Goal: Task Accomplishment & Management: Use online tool/utility

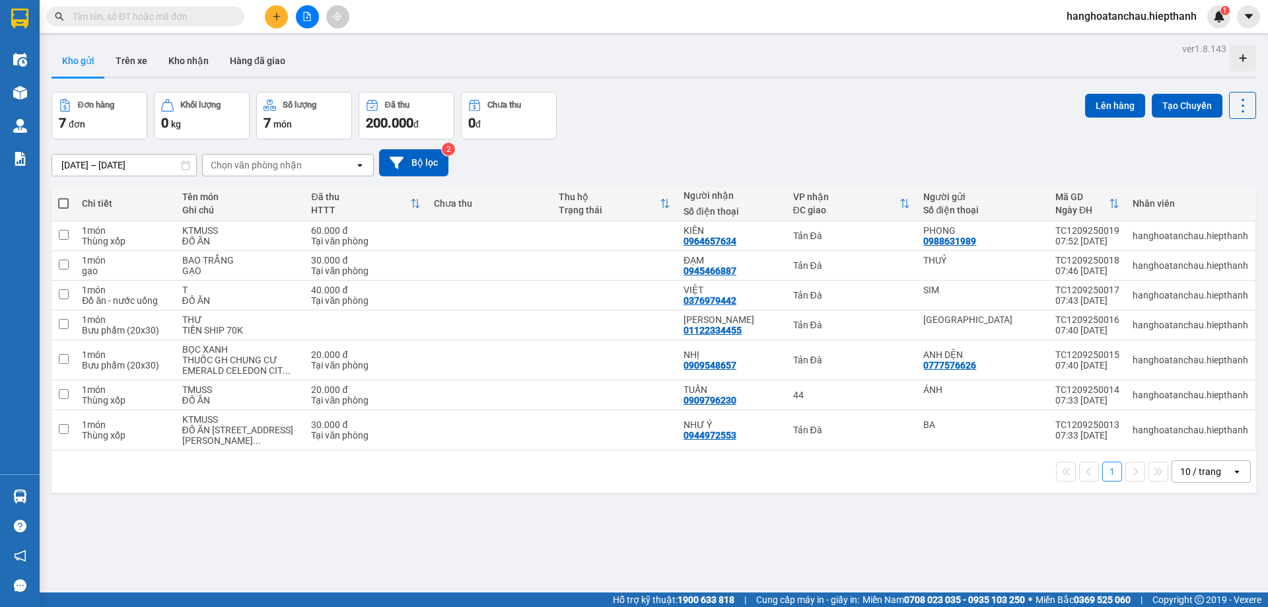
click at [189, 19] on input "text" at bounding box center [151, 16] width 156 height 15
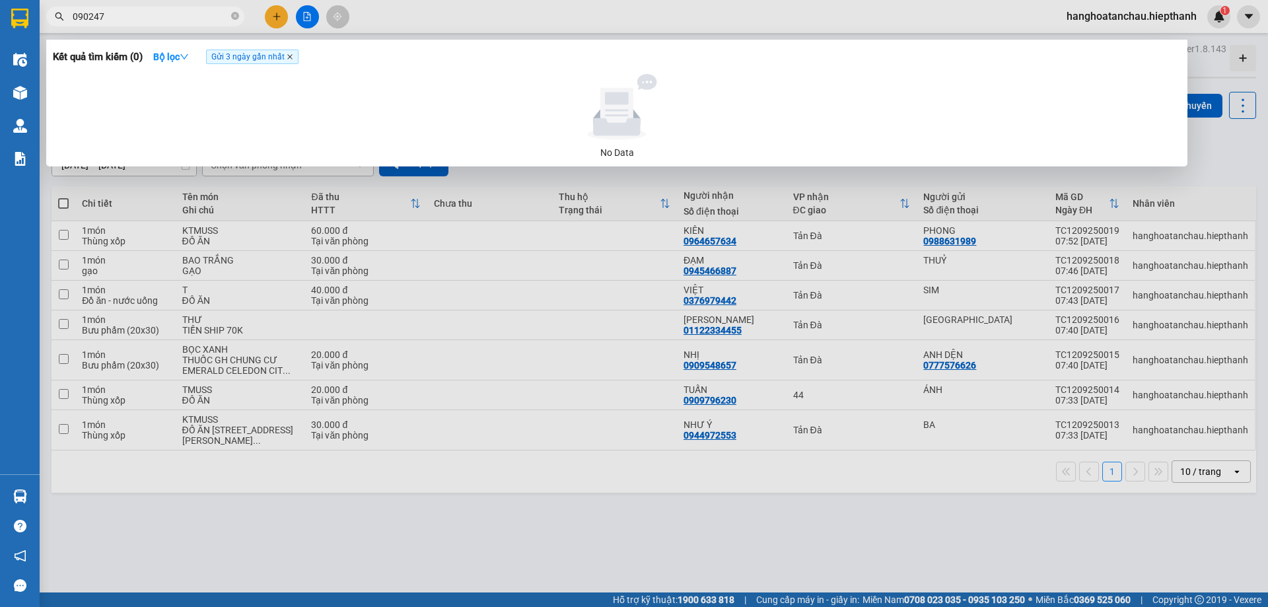
click at [292, 56] on icon "close" at bounding box center [290, 57] width 7 height 7
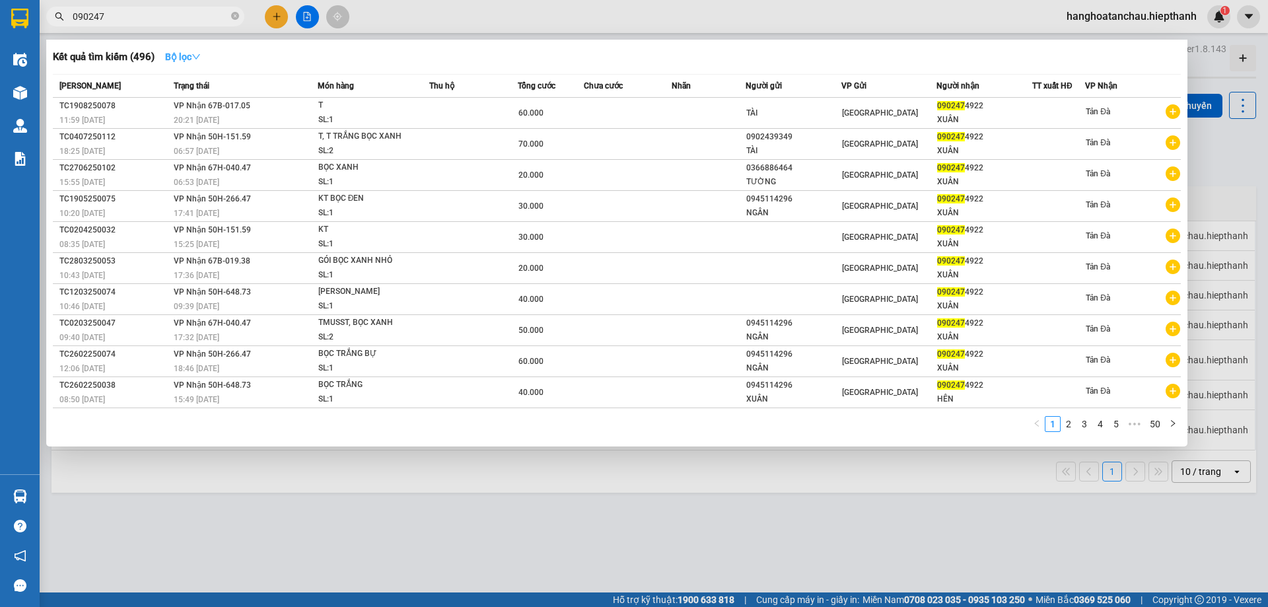
click at [194, 59] on strong "Bộ lọc" at bounding box center [183, 57] width 36 height 11
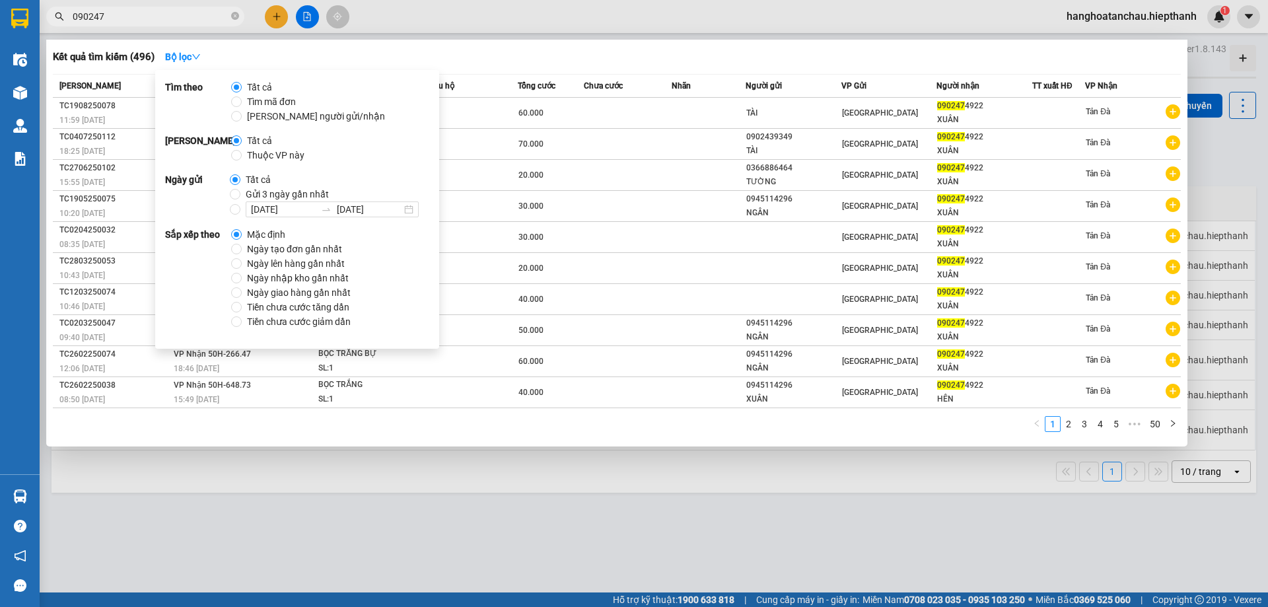
click at [153, 12] on input "090247" at bounding box center [151, 16] width 156 height 15
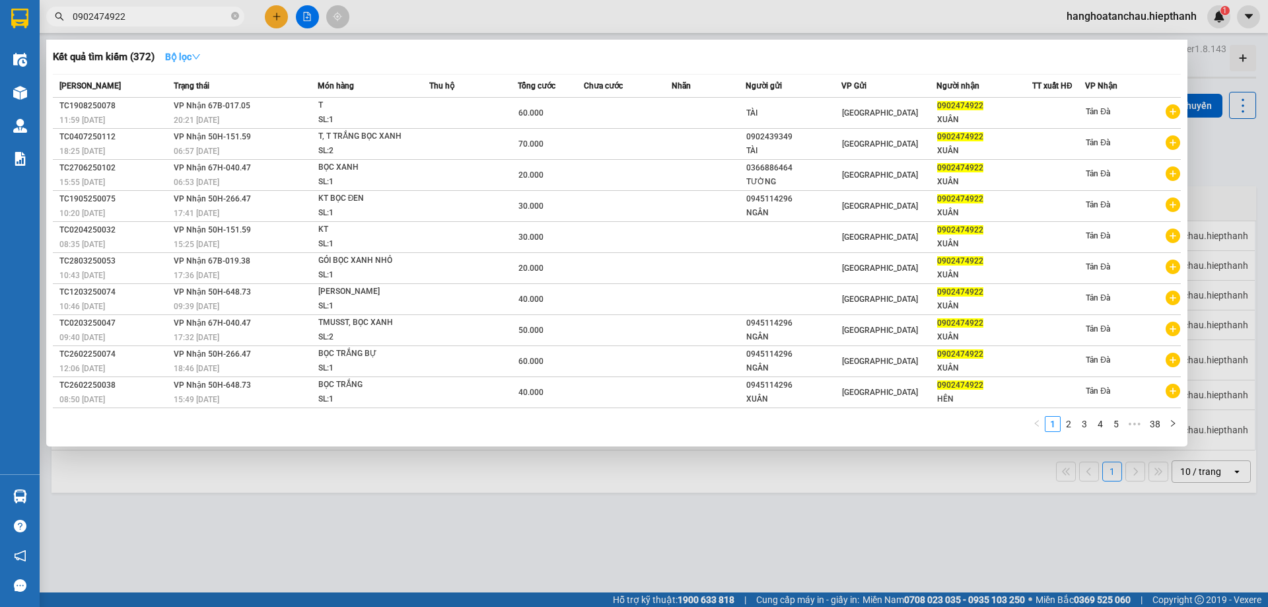
type input "0902474922"
click at [198, 53] on icon "down" at bounding box center [196, 56] width 9 height 9
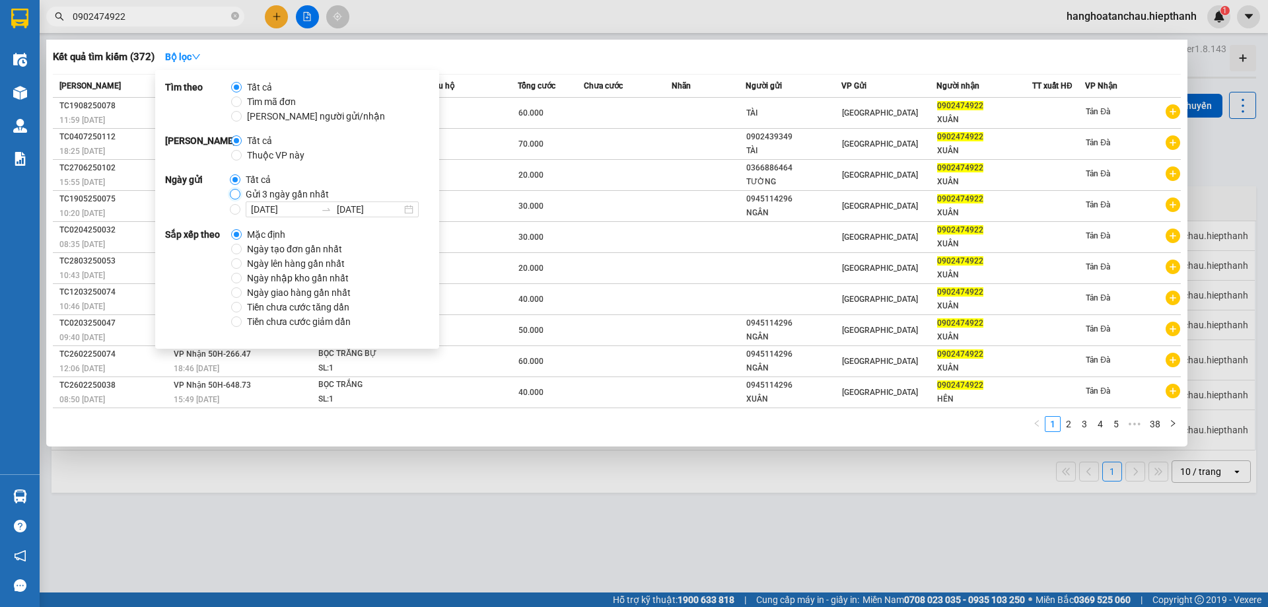
click at [238, 198] on input "Gửi 3 ngày gần nhất" at bounding box center [235, 194] width 11 height 11
radio input "true"
radio input "false"
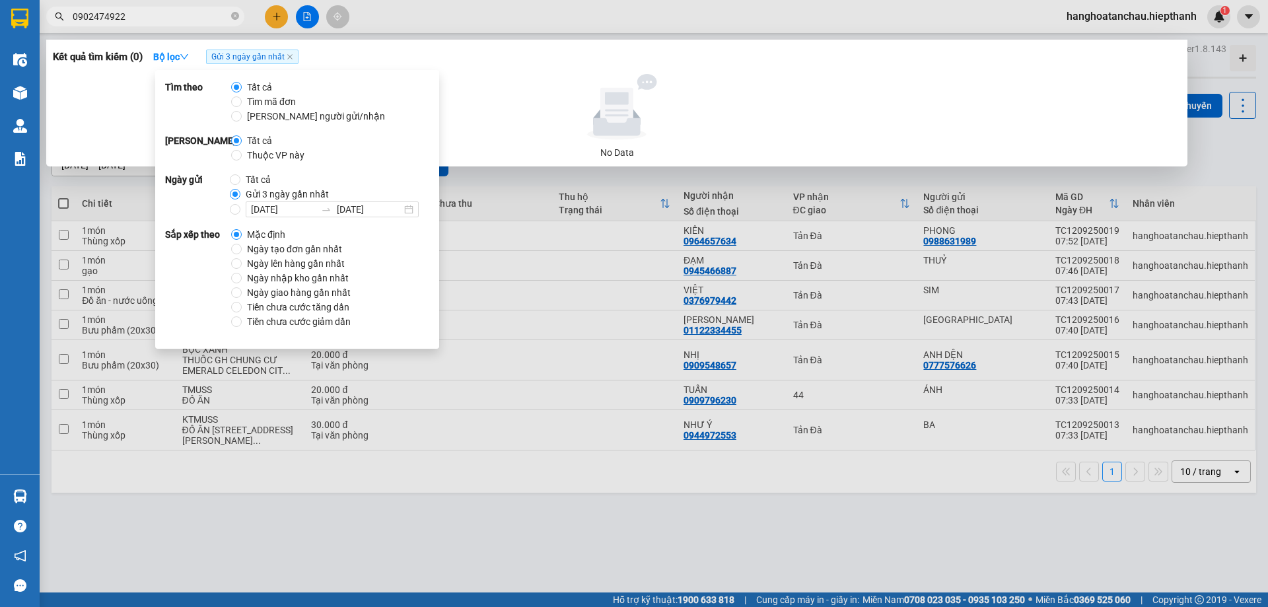
click at [469, 67] on div "Kết quả tìm kiếm ( 0 ) Bộ lọc Gửi 3 ngày gần nhất" at bounding box center [617, 56] width 1128 height 21
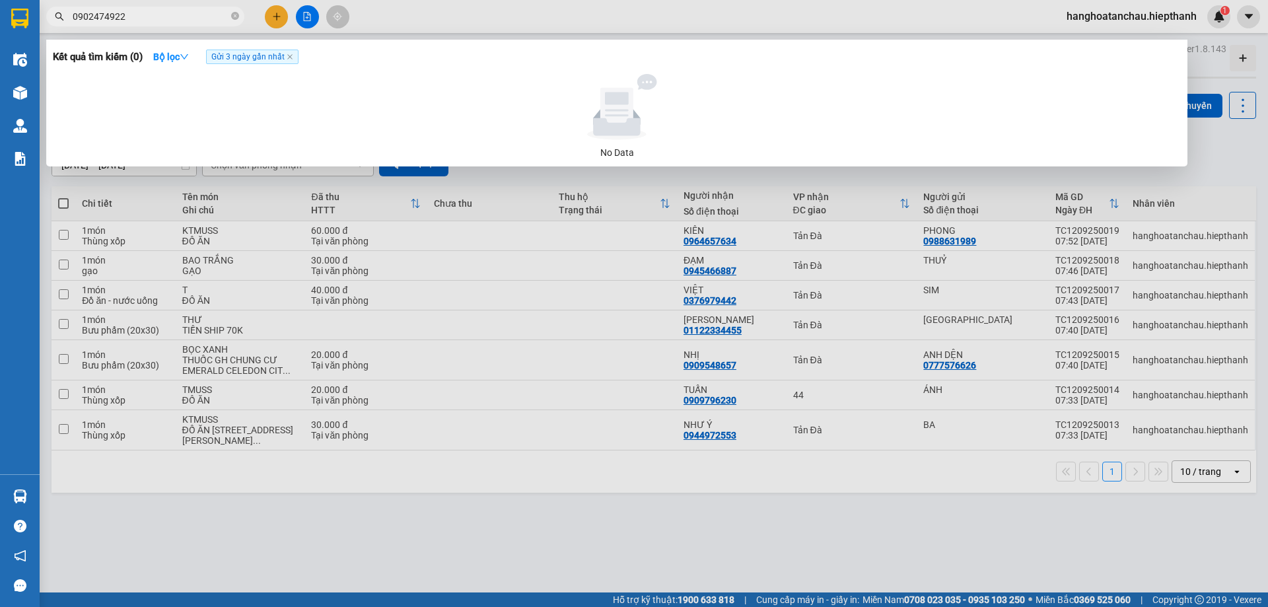
click at [210, 17] on input "0902474922" at bounding box center [151, 16] width 156 height 15
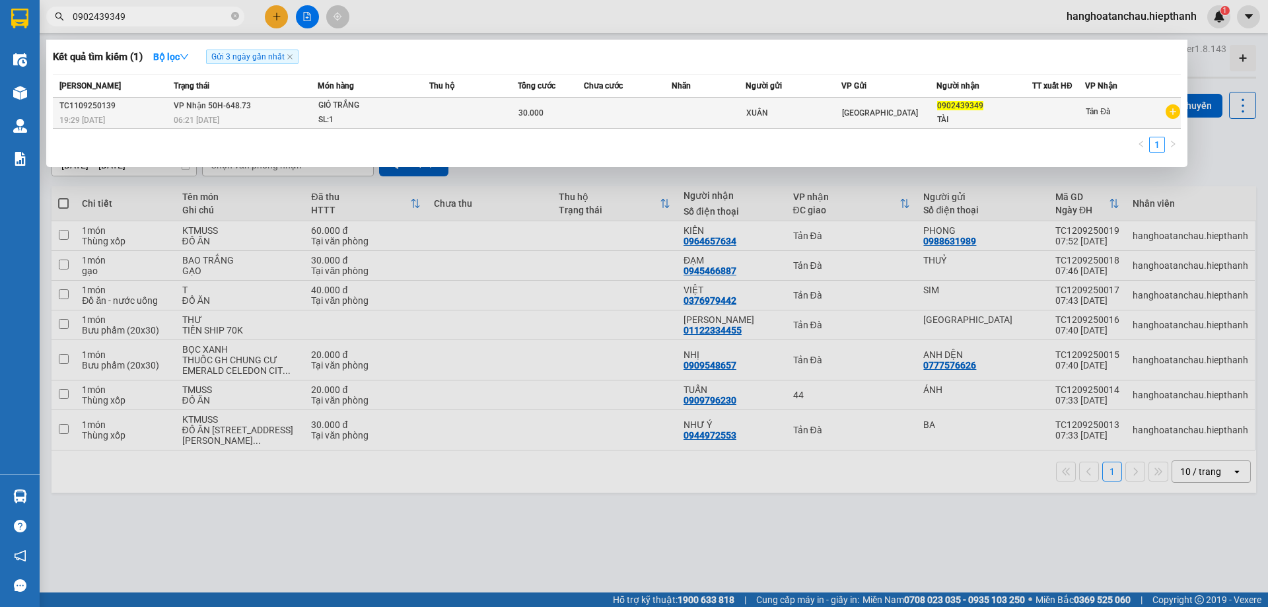
type input "0902439349"
click at [493, 112] on td at bounding box center [473, 113] width 89 height 31
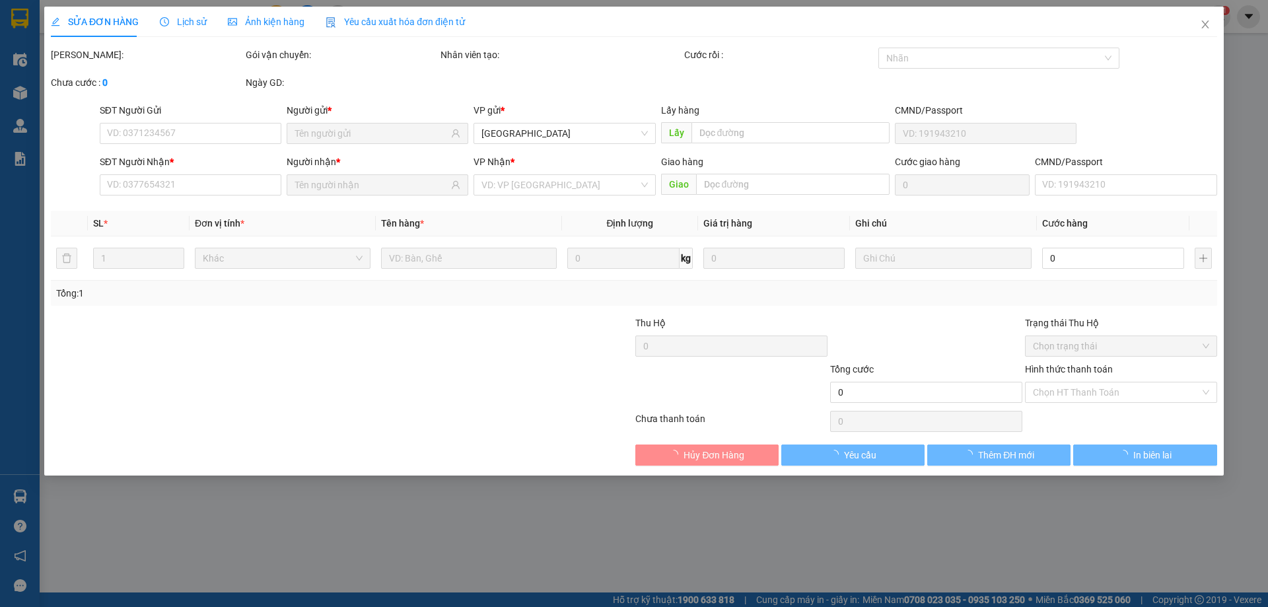
type input "0902439349"
type input "30.000"
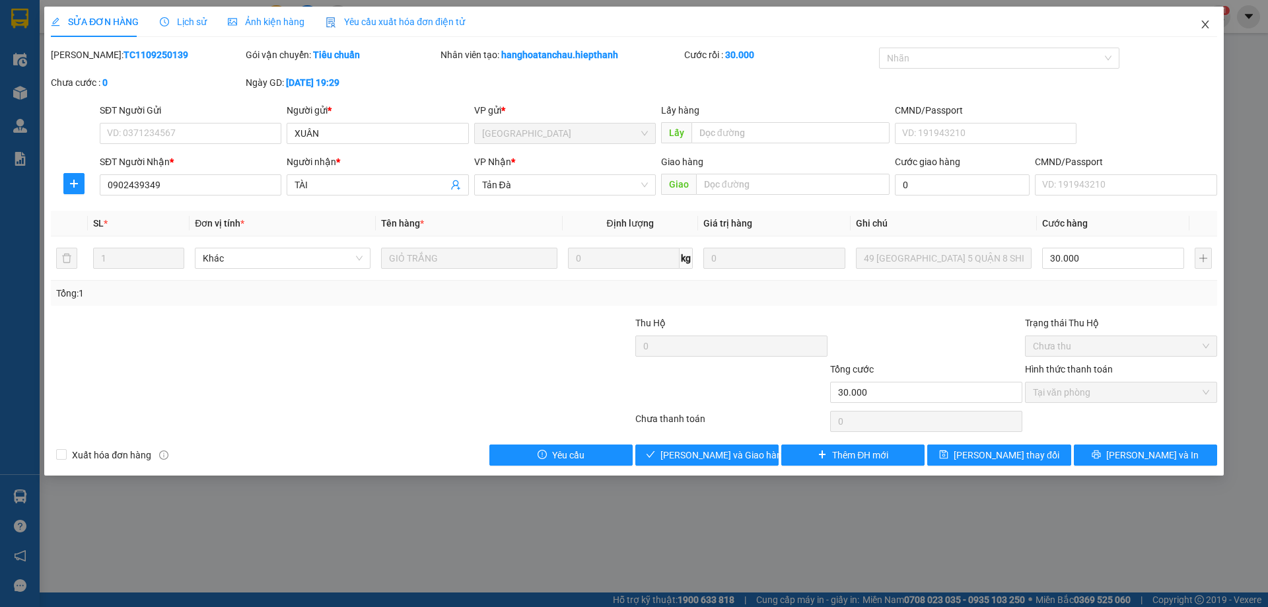
click at [1209, 16] on span "Close" at bounding box center [1205, 25] width 37 height 37
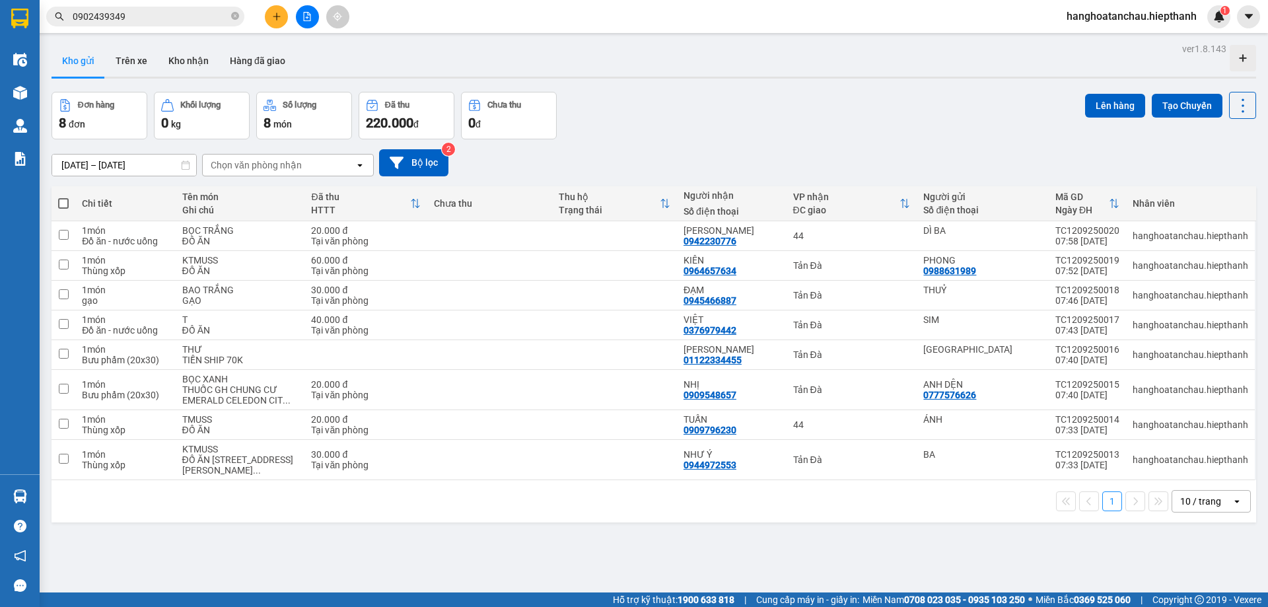
click at [747, 114] on div "Đơn hàng 8 đơn Khối lượng 0 kg Số lượng 8 món Đã thu 220.000 đ Chưa thu 0 đ Lên…" at bounding box center [654, 116] width 1205 height 48
